Goal: Information Seeking & Learning: Learn about a topic

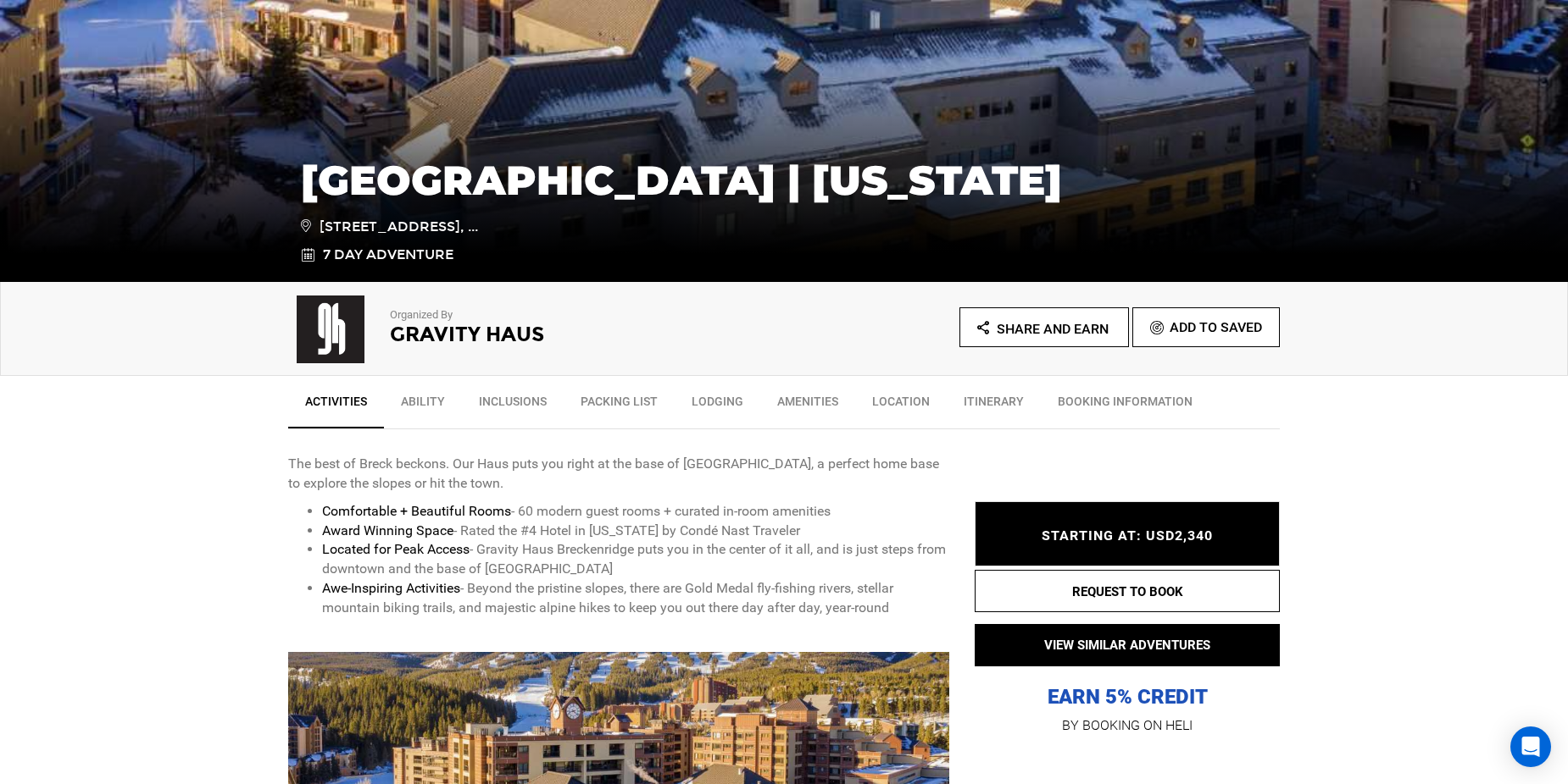
scroll to position [424, 0]
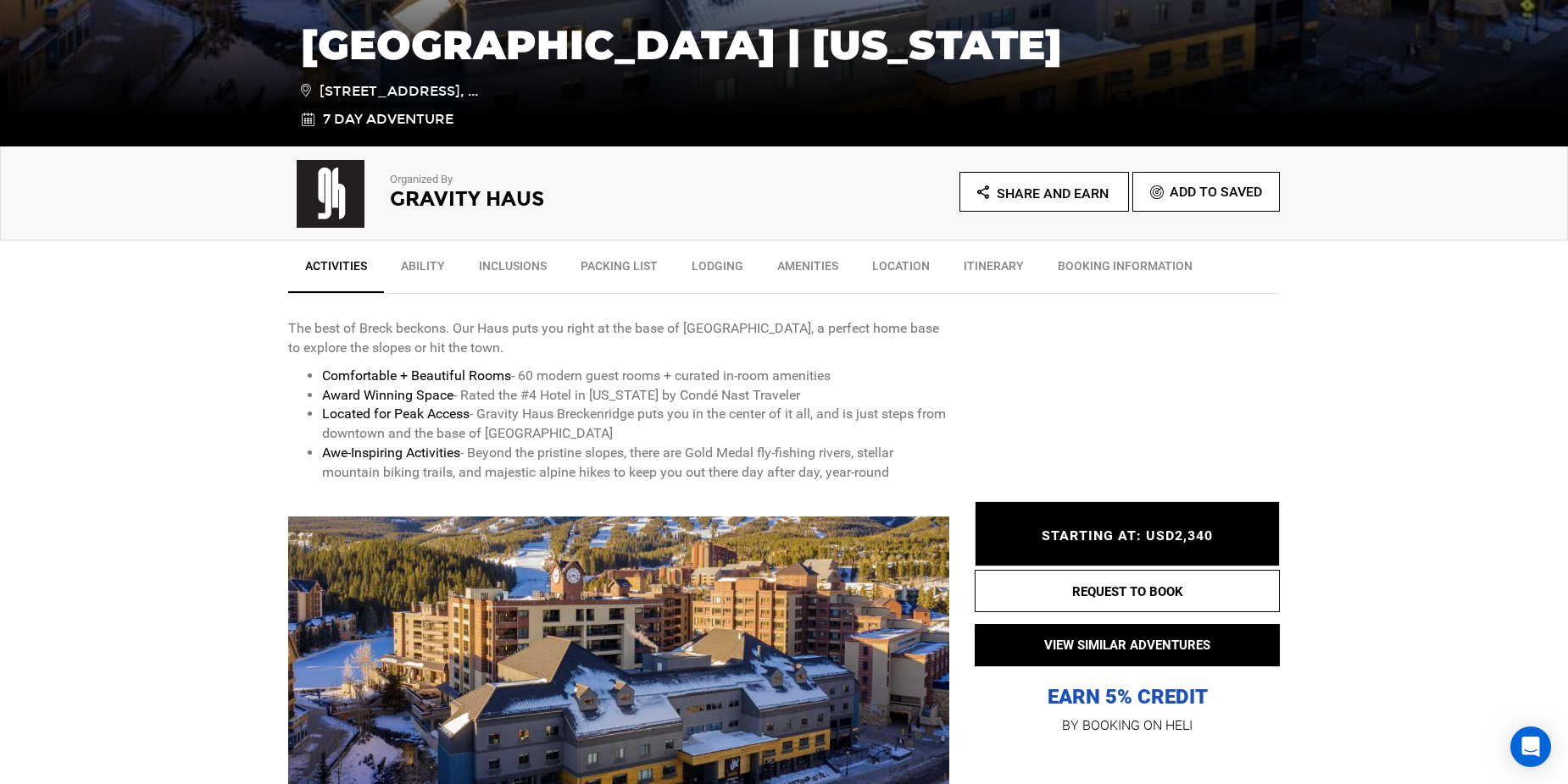
click at [620, 268] on link "Packing List" at bounding box center [619, 270] width 111 height 42
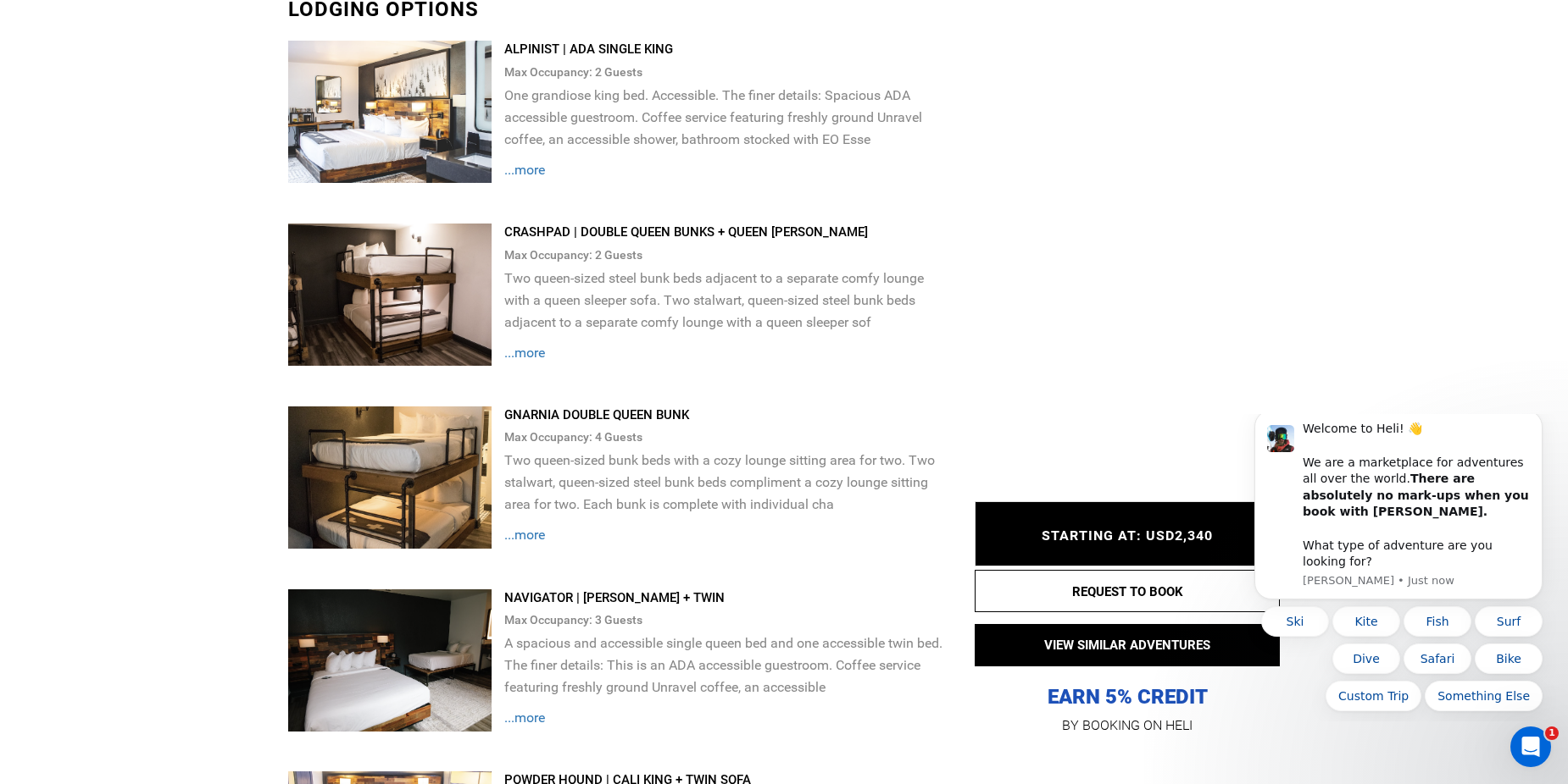
scroll to position [0, 0]
click at [533, 358] on span "...more" at bounding box center [524, 353] width 41 height 16
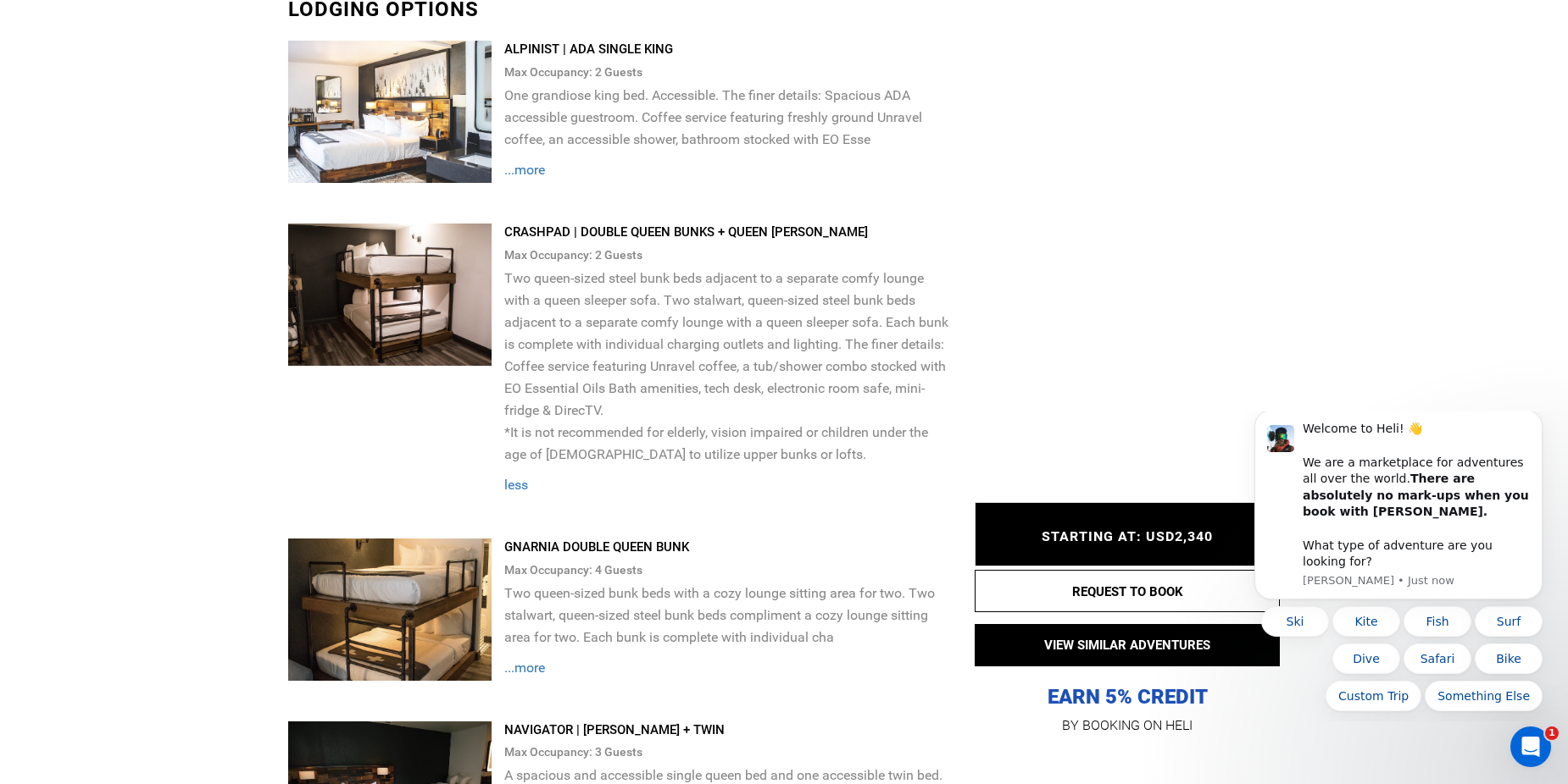
click at [433, 284] on img at bounding box center [390, 294] width 204 height 142
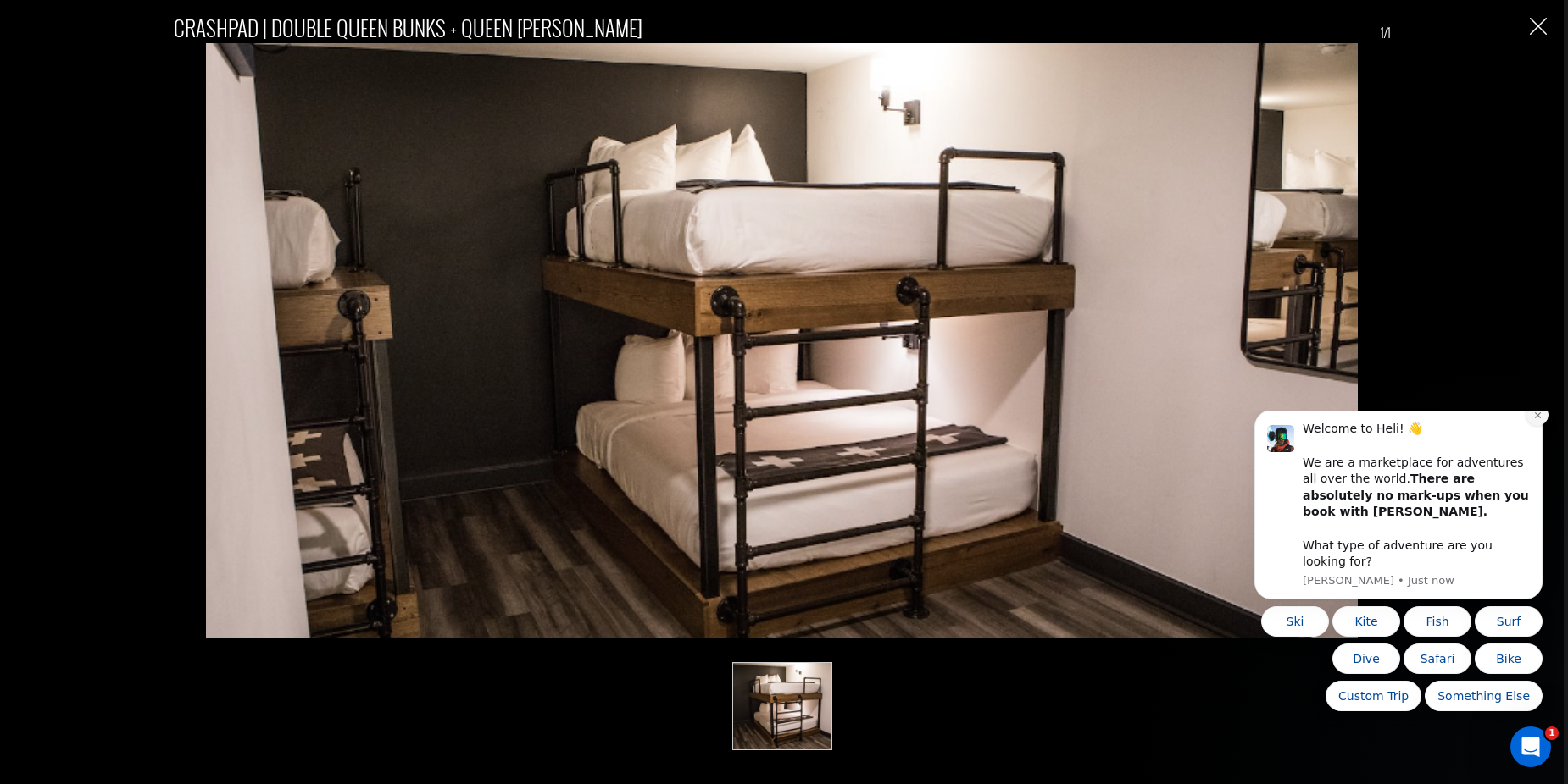
click at [1537, 420] on icon "Dismiss notification" at bounding box center [1537, 415] width 9 height 9
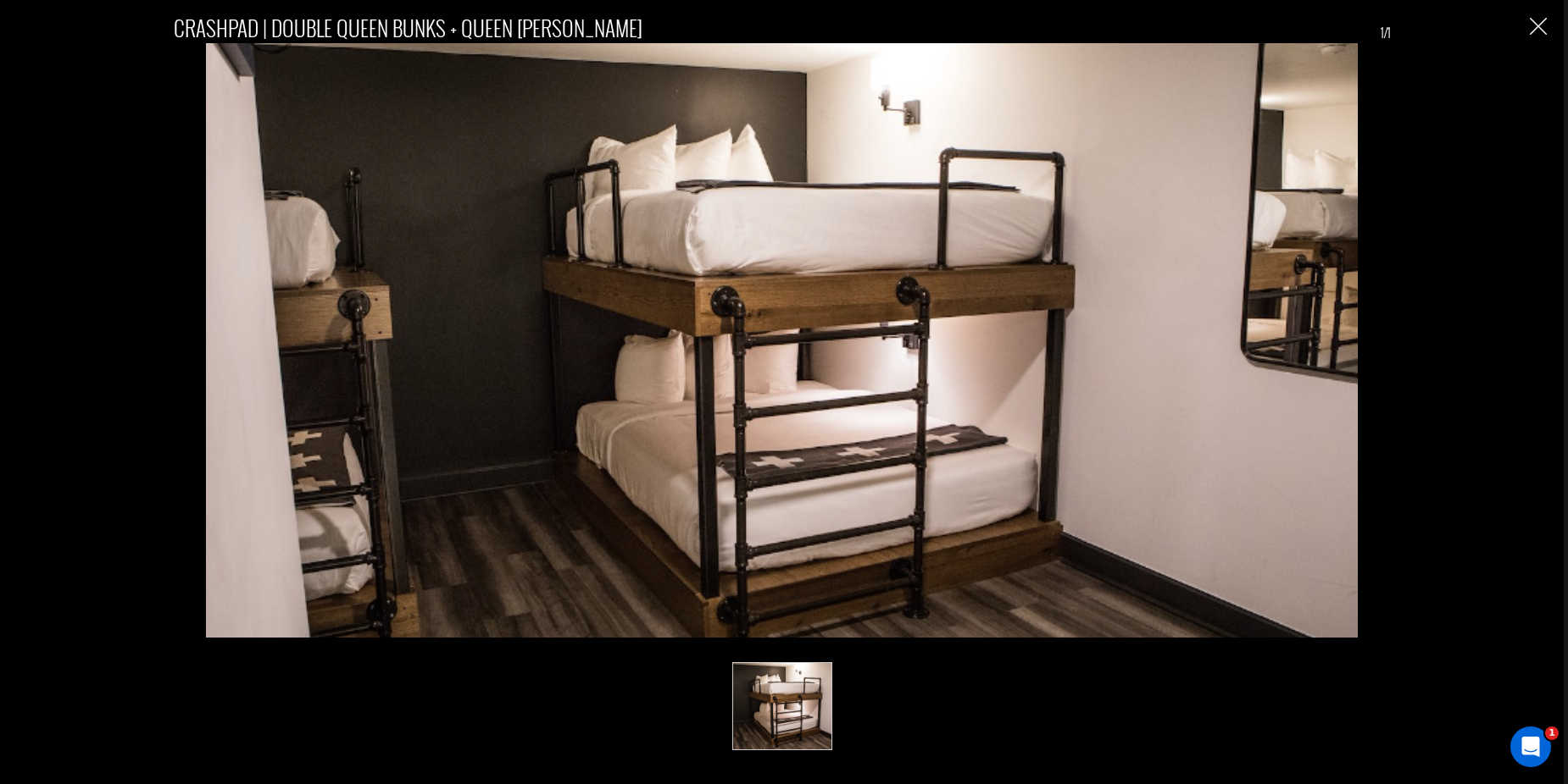
drag, startPoint x: 1551, startPoint y: 29, endPoint x: 1540, endPoint y: 24, distance: 12.1
click at [1550, 29] on div "CRASHPAD | DOUBLE QUEEN BUNKS + QUEEN SOFA 1/1" at bounding box center [782, 392] width 1563 height 784
click at [1539, 24] on img "Close" at bounding box center [1537, 26] width 17 height 17
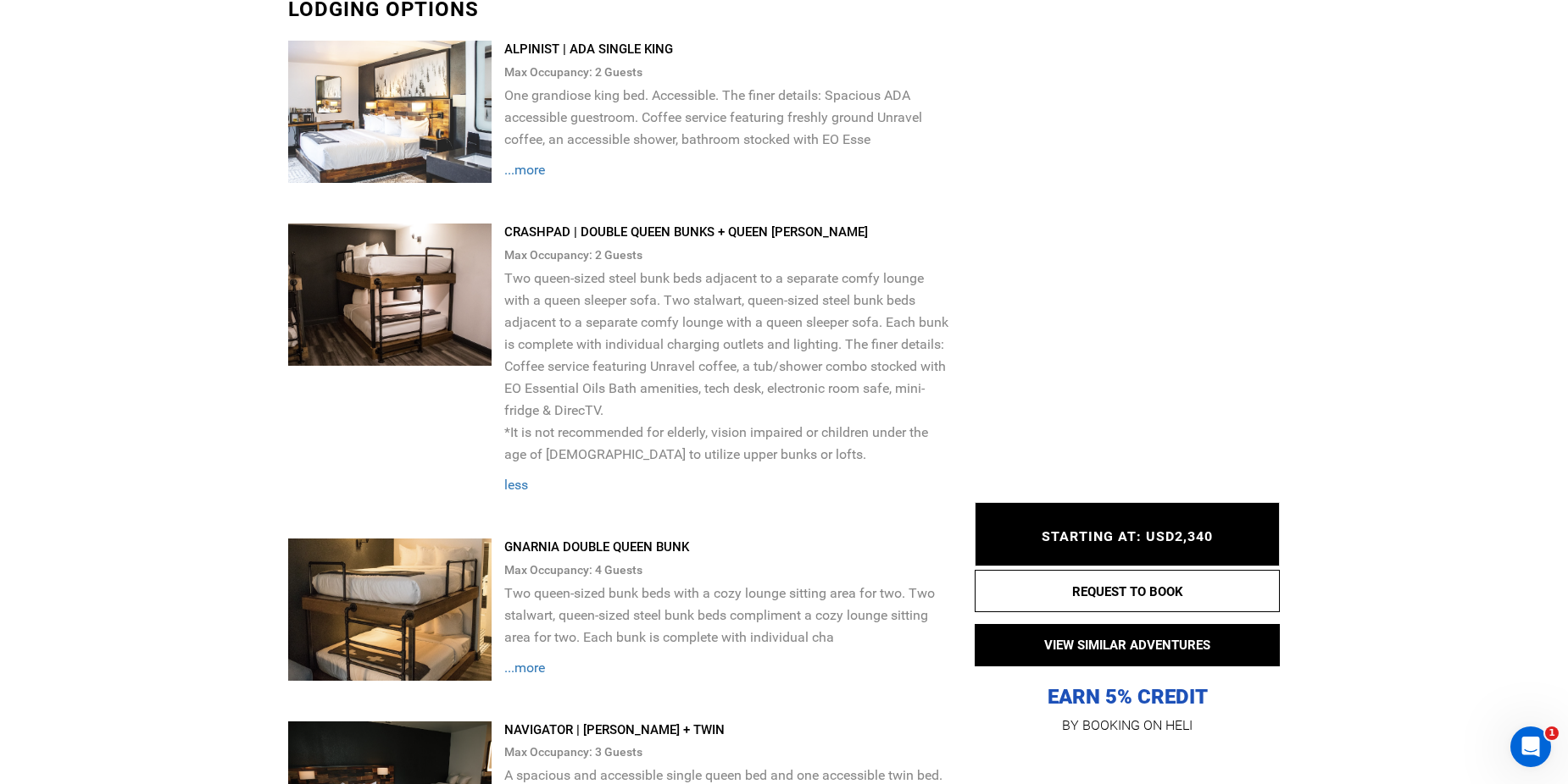
click at [607, 233] on div "CRASHPAD | DOUBLE QUEEN BUNKS + QUEEN [PERSON_NAME]" at bounding box center [726, 232] width 445 height 18
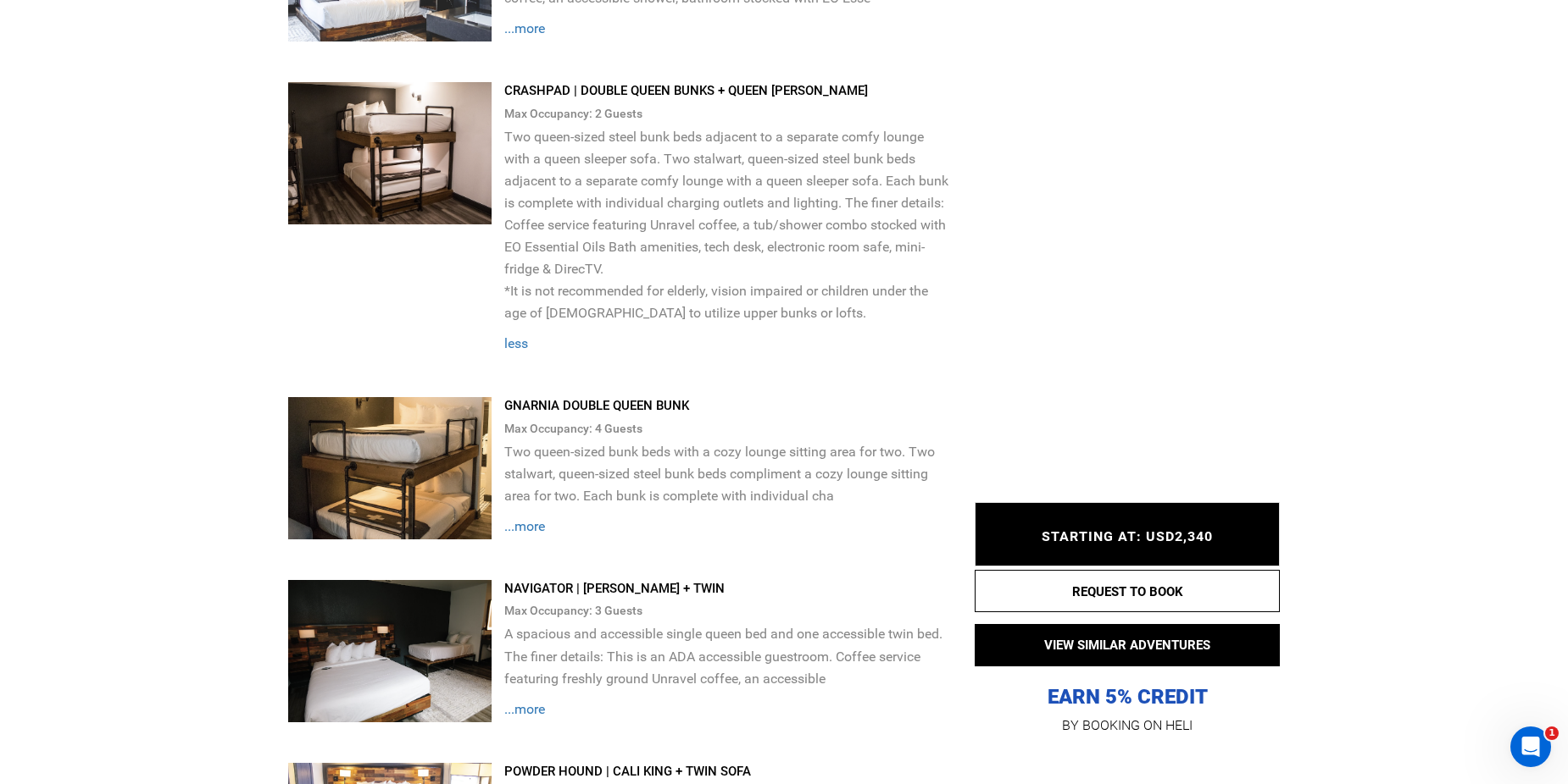
scroll to position [2299, 0]
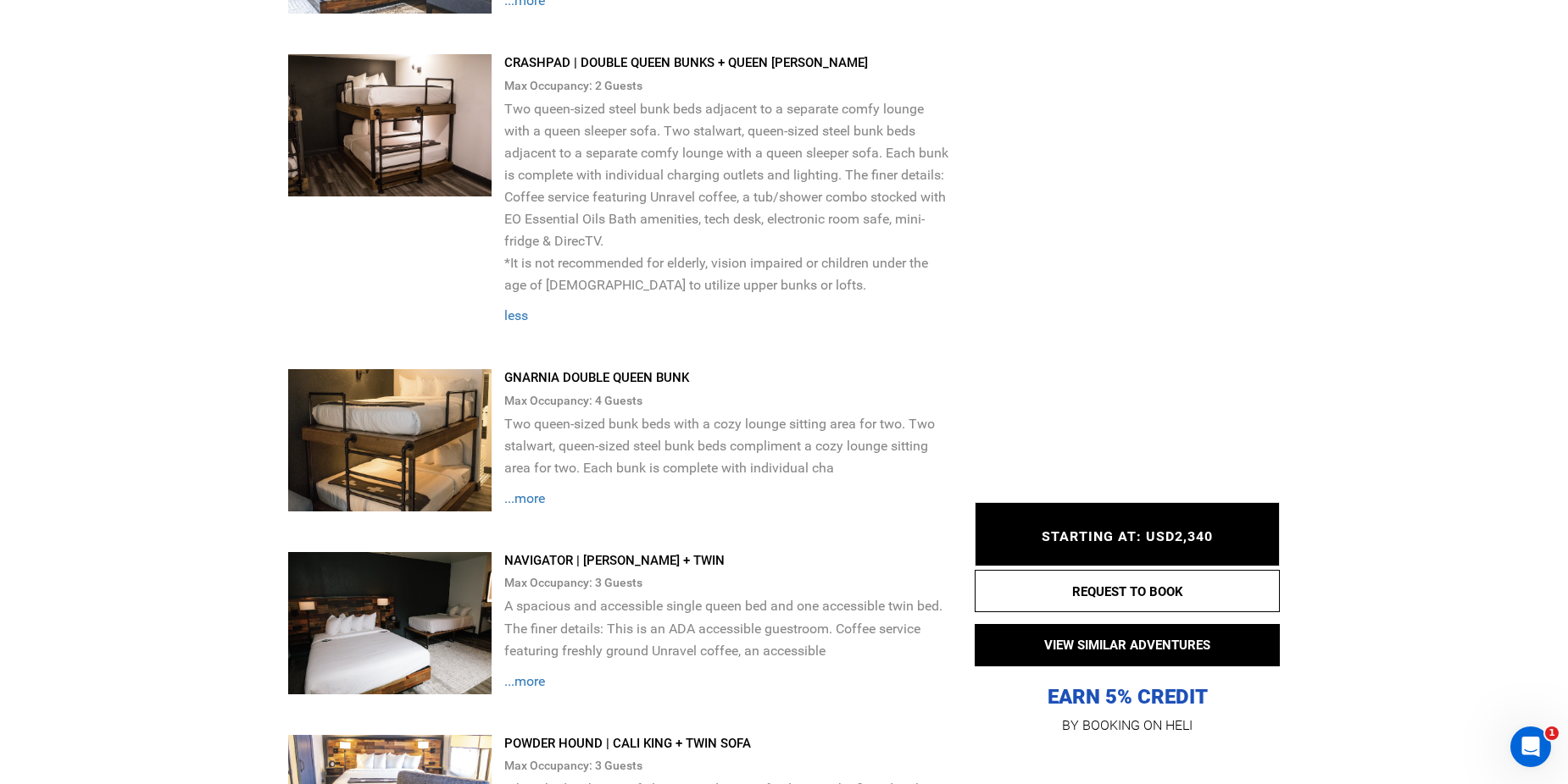
click at [536, 503] on span "...more" at bounding box center [524, 499] width 41 height 16
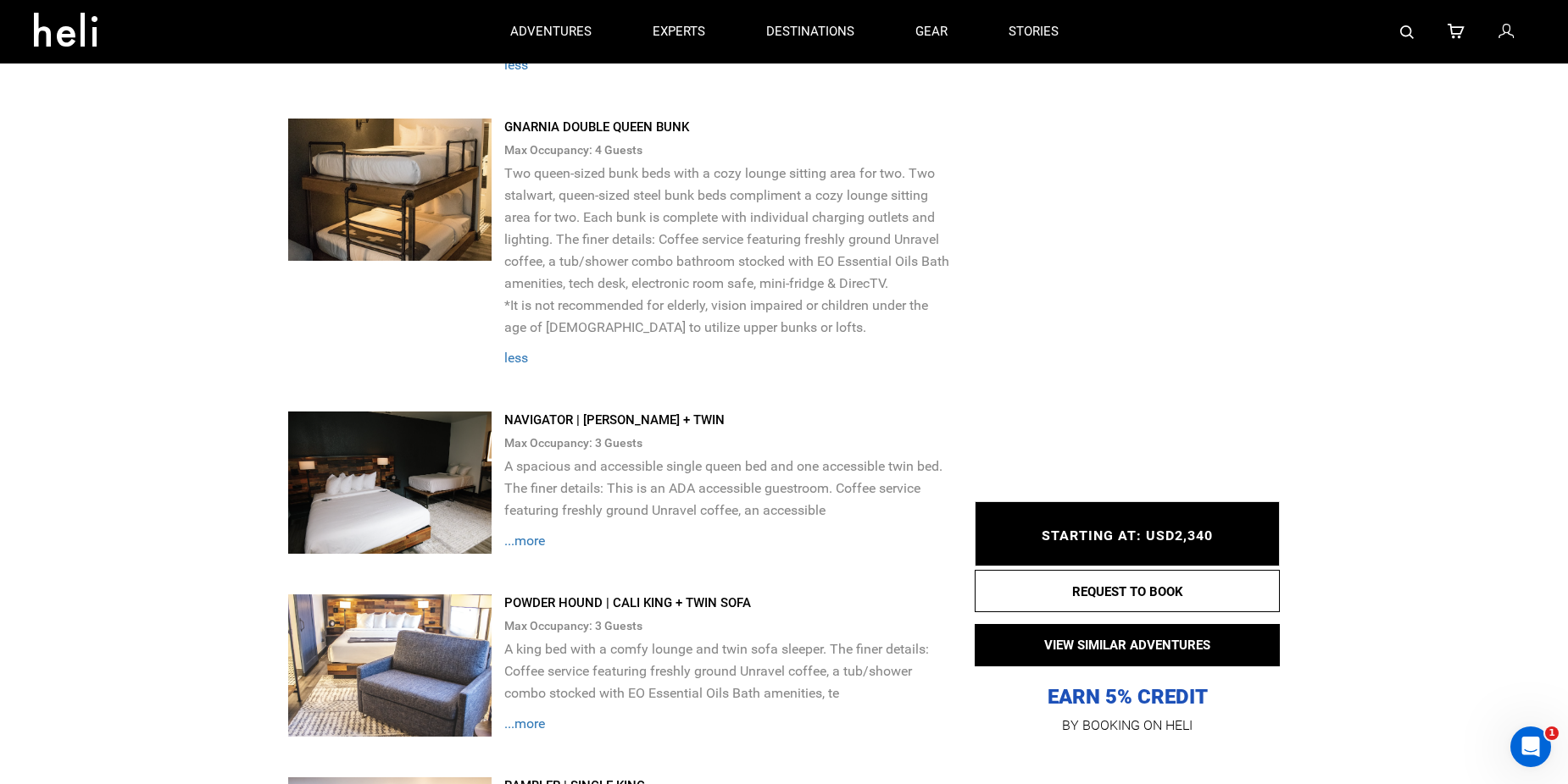
scroll to position [2384, 0]
